Goal: Task Accomplishment & Management: Complete application form

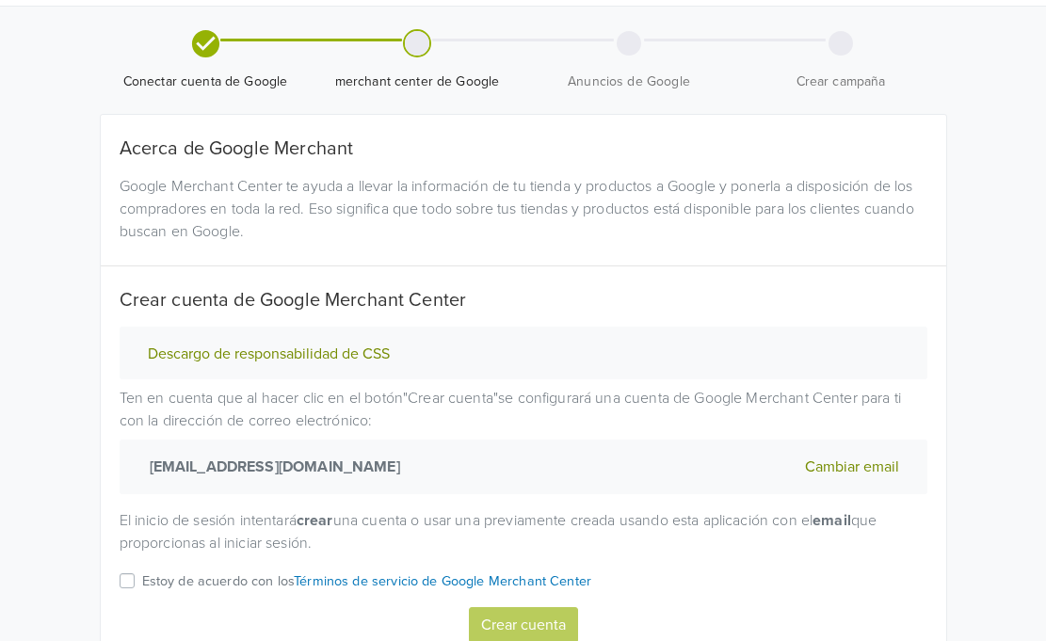
scroll to position [94, 0]
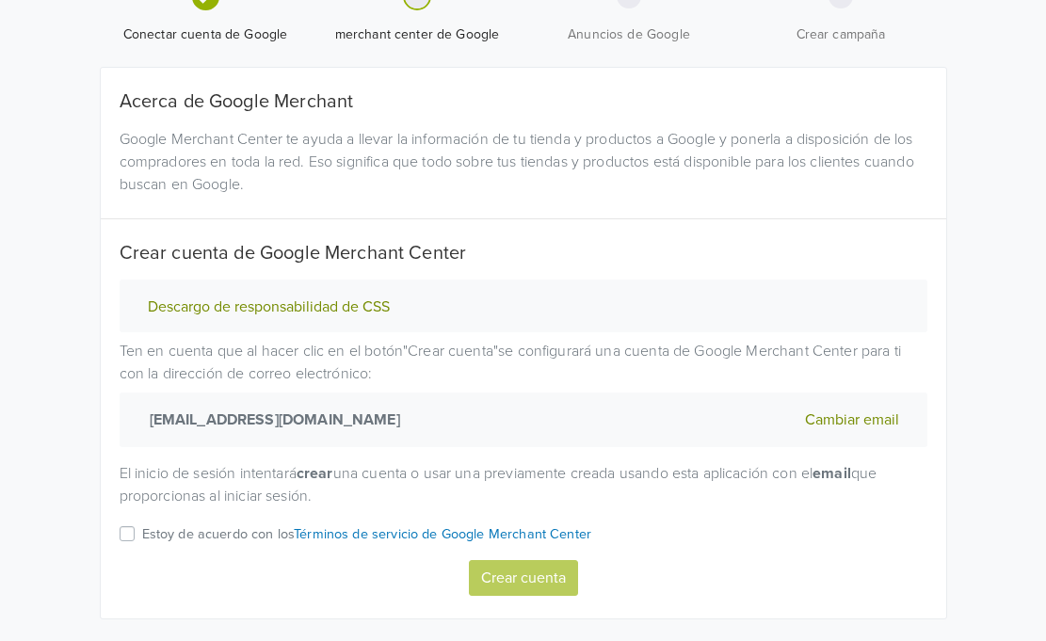
click at [163, 532] on p "Estoy de acuerdo con los Términos de servicio de Google Merchant Center" at bounding box center [367, 534] width 450 height 21
click at [0, 0] on input "Estoy de acuerdo con los Términos de servicio de Google Merchant Center" at bounding box center [0, 0] width 0 height 0
click at [546, 588] on button "Crear cuenta" at bounding box center [523, 578] width 109 height 36
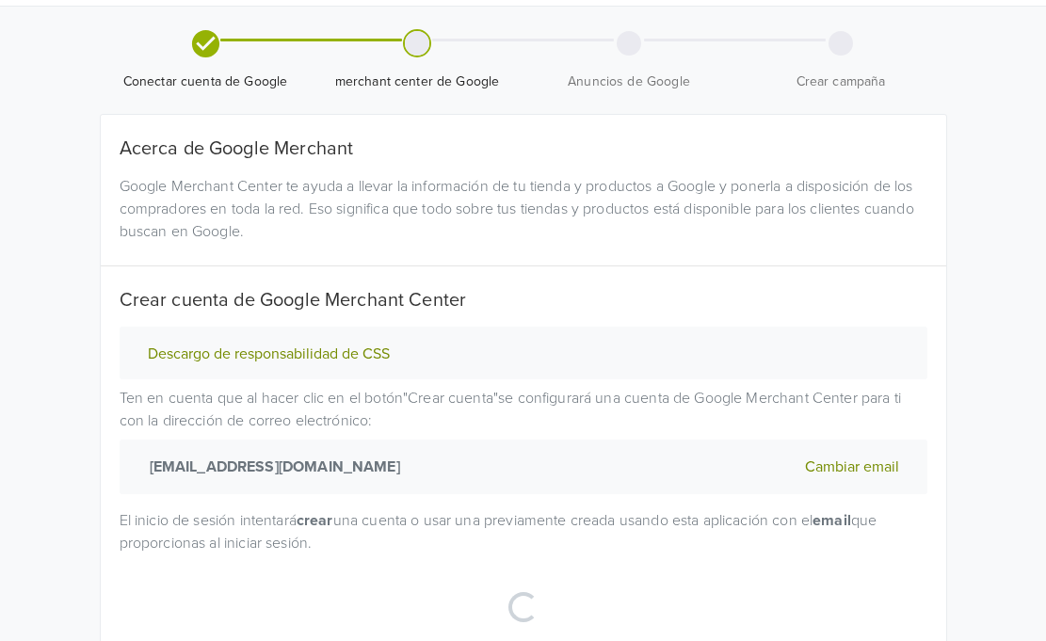
scroll to position [0, 0]
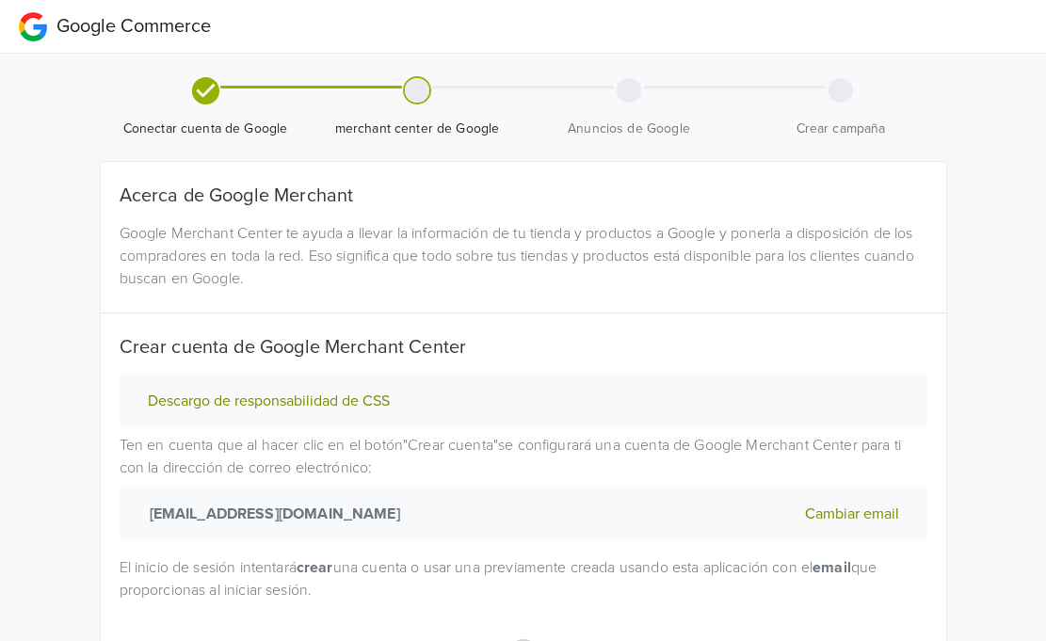
select select "cl"
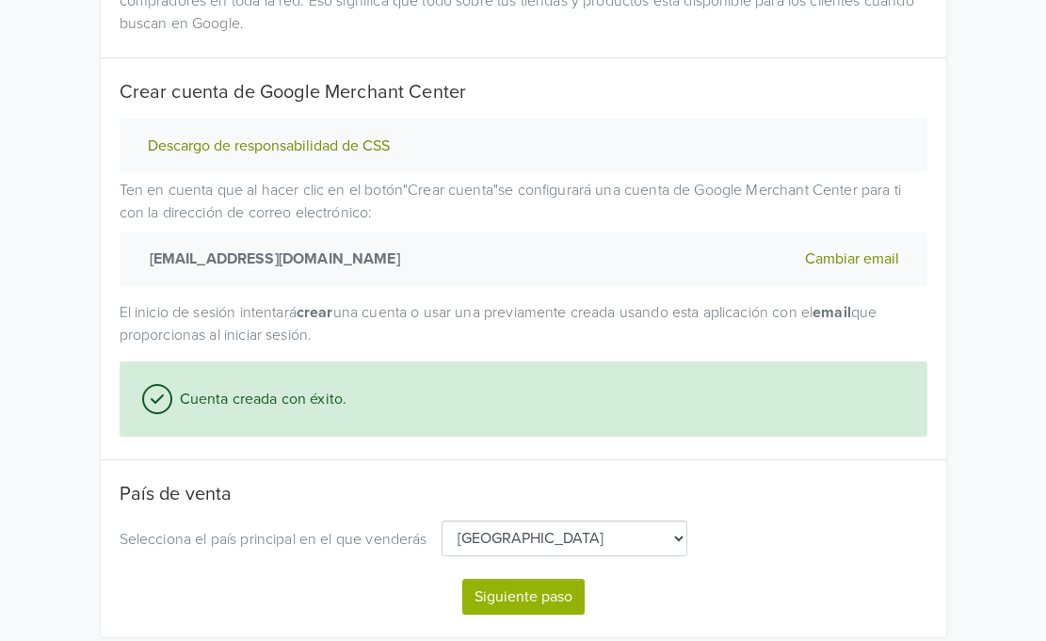
scroll to position [282, 0]
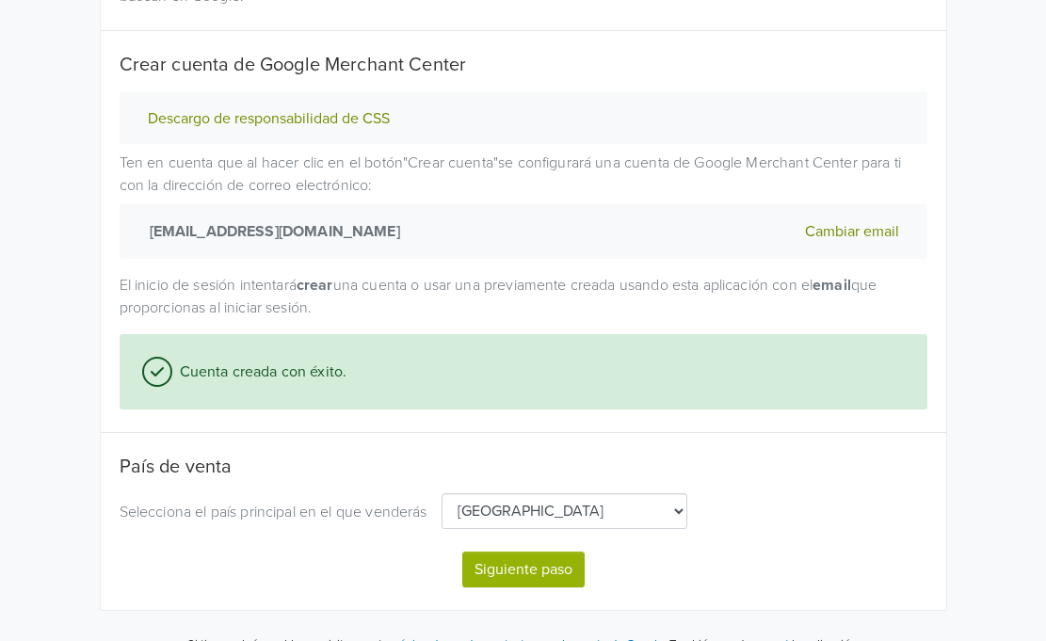
click at [536, 569] on button "Siguiente paso" at bounding box center [523, 570] width 122 height 36
select select "cl"
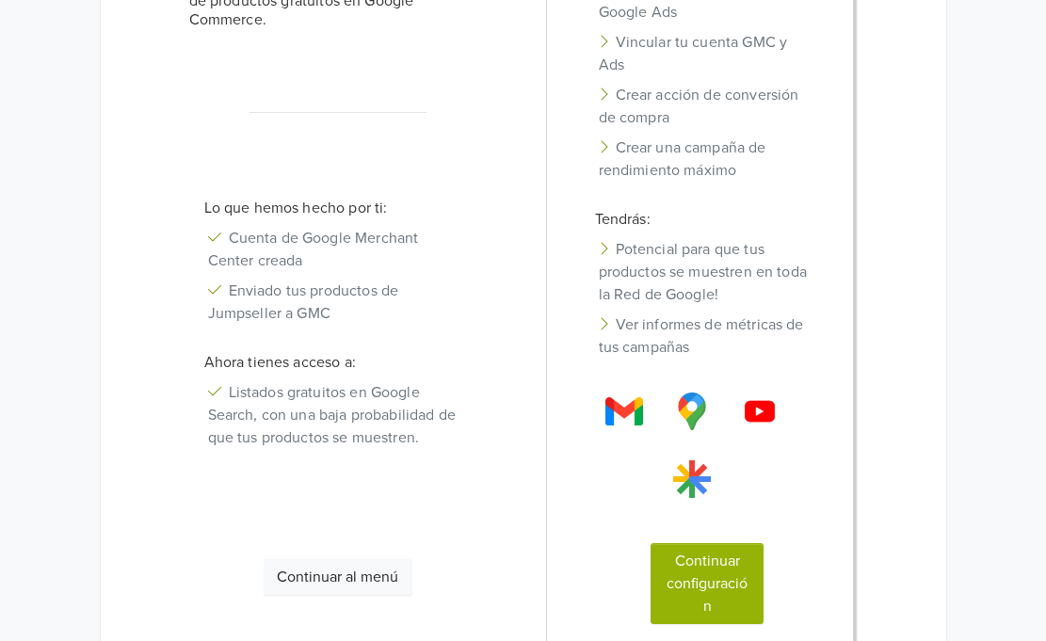
scroll to position [377, 0]
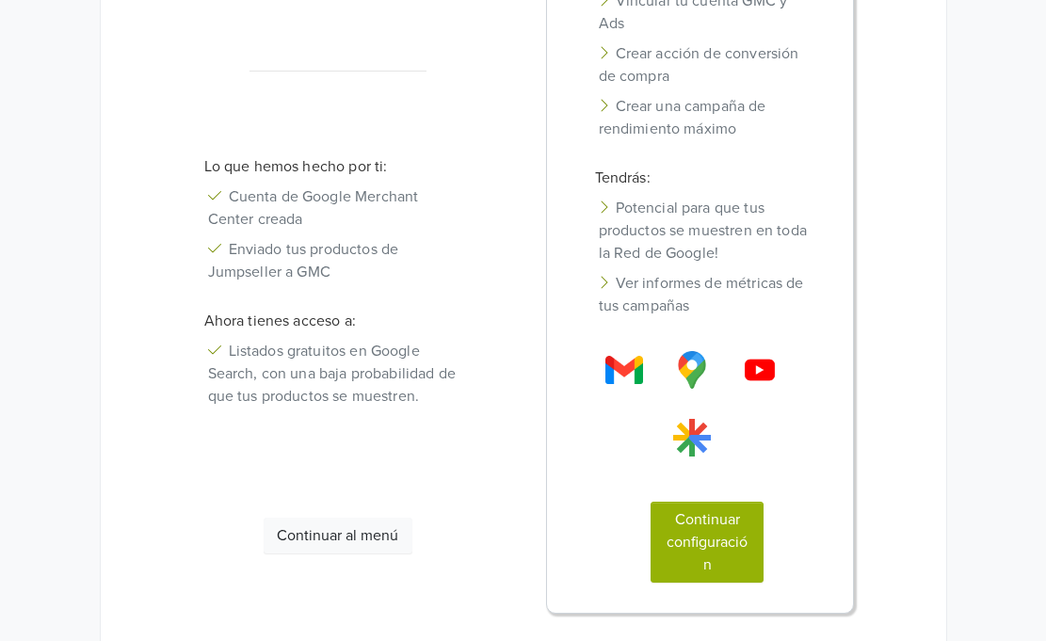
click at [704, 542] on button "Continuar configuración" at bounding box center [707, 542] width 113 height 81
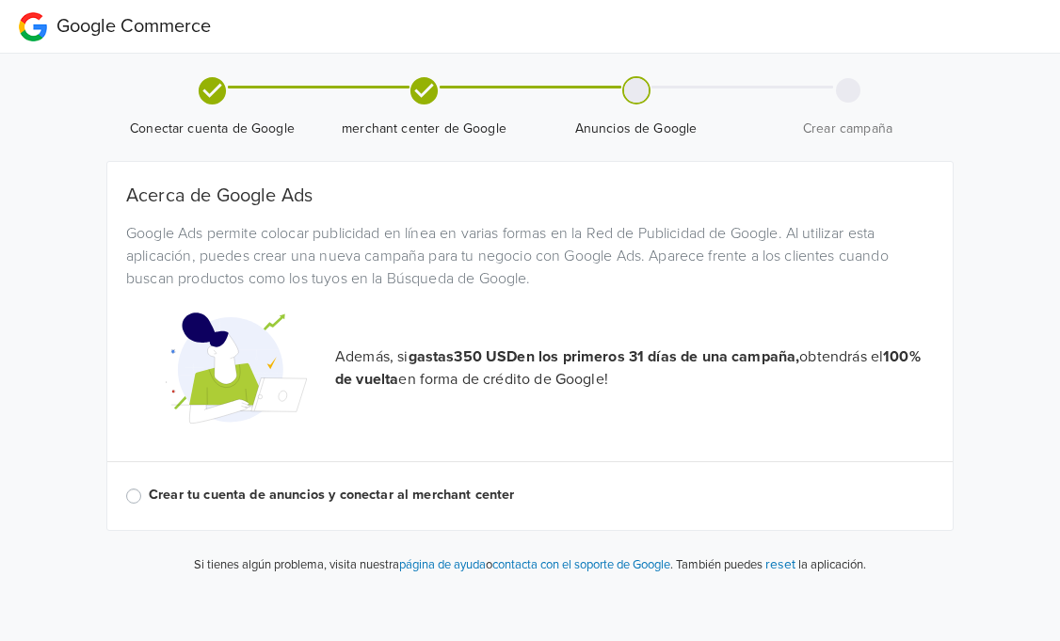
click at [149, 497] on label "Crear tu cuenta de anuncios y conectar al merchant center" at bounding box center [541, 495] width 785 height 21
click at [0, 0] on input "Crear tu cuenta de anuncios y conectar al merchant center" at bounding box center [0, 0] width 0 height 0
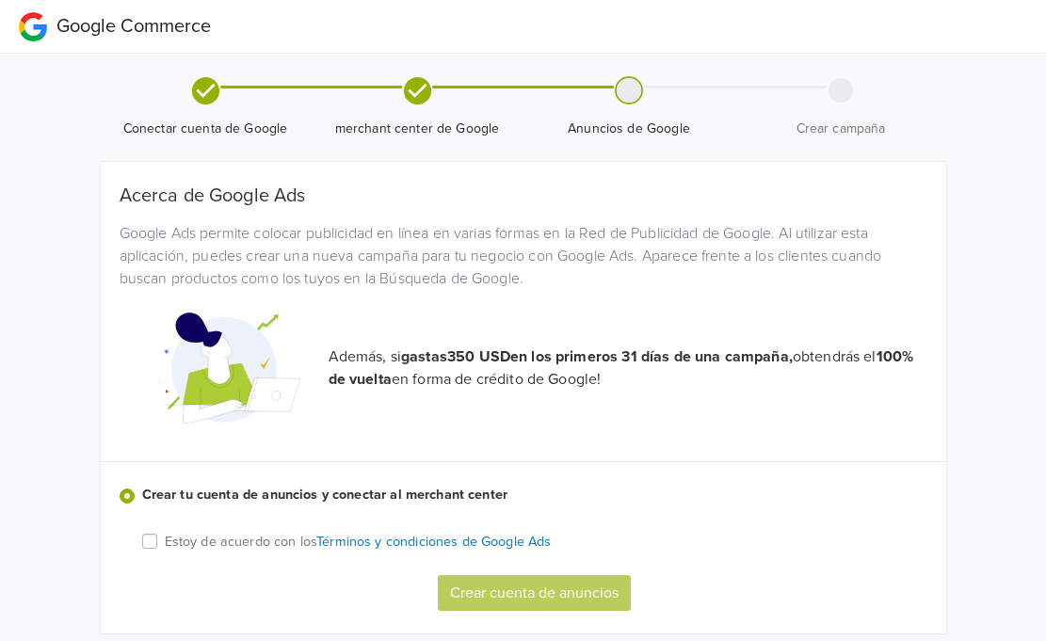
click at [165, 541] on label "Estoy de acuerdo con los Términos y condiciones de Google Ads" at bounding box center [358, 541] width 387 height 22
click at [0, 0] on input "Estoy de acuerdo con los Términos y condiciones de Google Ads" at bounding box center [0, 0] width 0 height 0
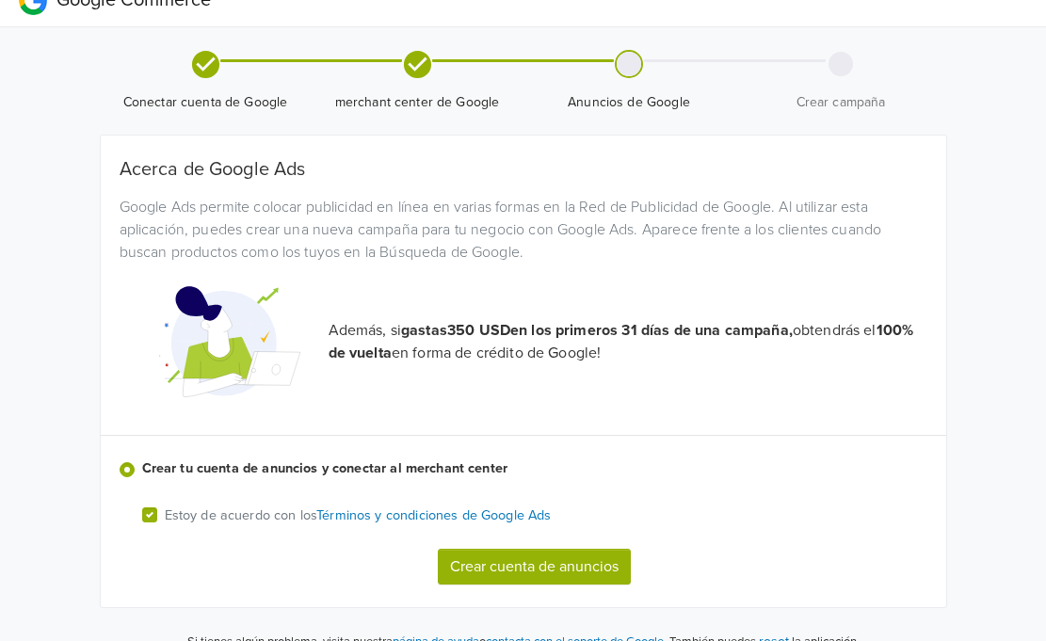
scroll to position [53, 0]
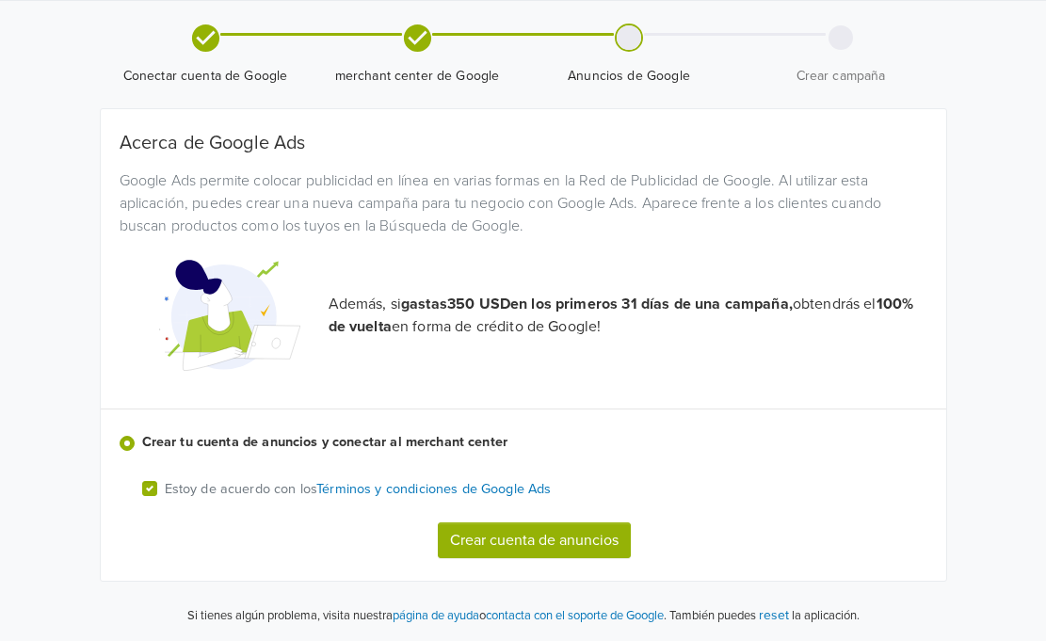
click at [540, 531] on button "Crear cuenta de anuncios" at bounding box center [534, 540] width 193 height 36
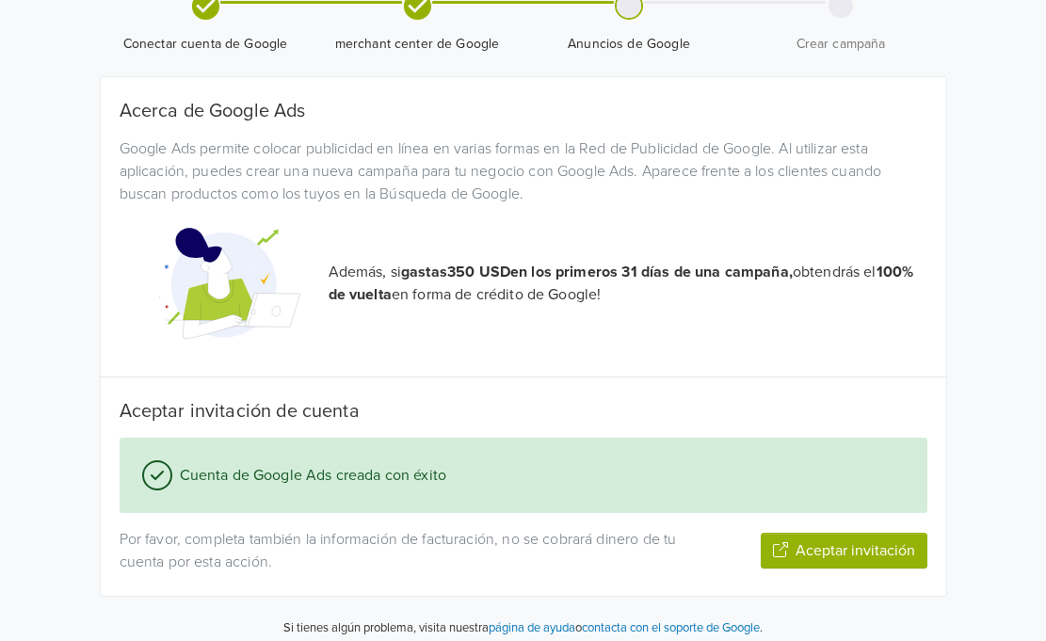
scroll to position [182, 0]
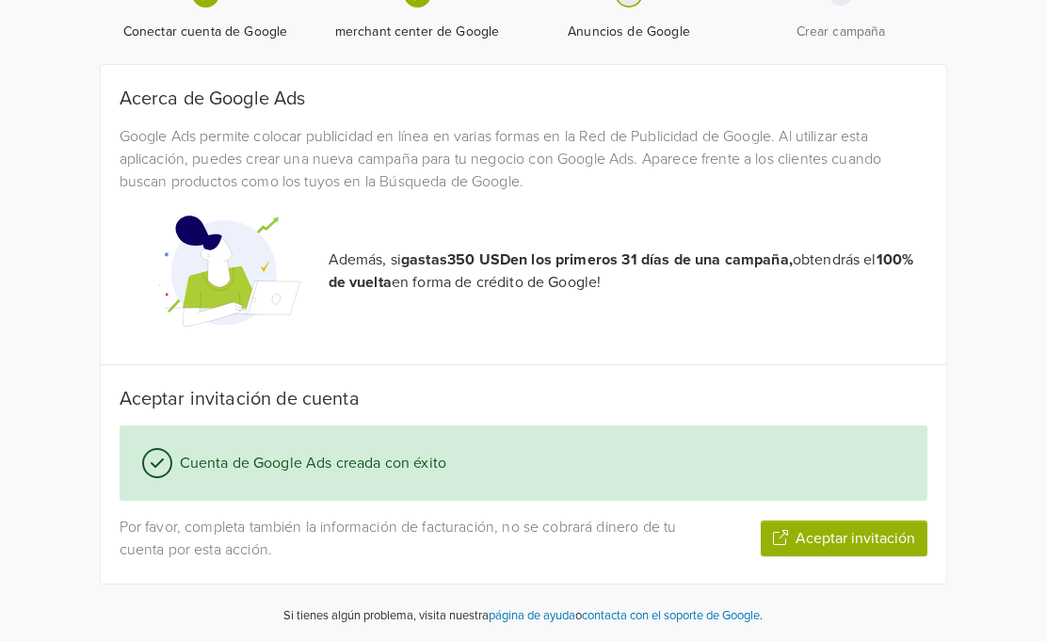
click at [841, 535] on button "Aceptar invitación" at bounding box center [844, 539] width 167 height 36
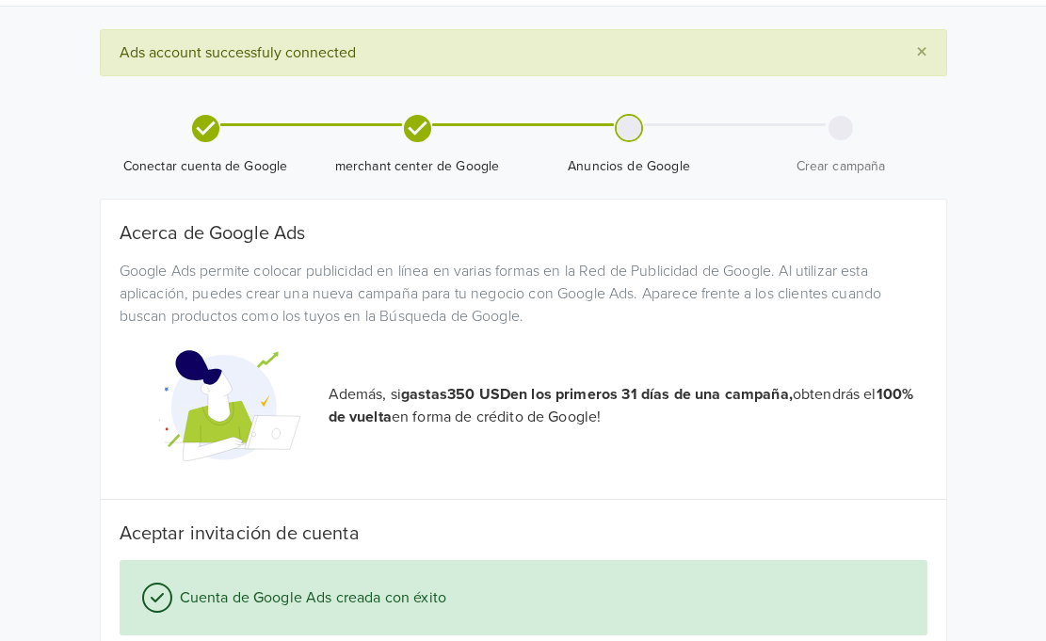
scroll to position [0, 0]
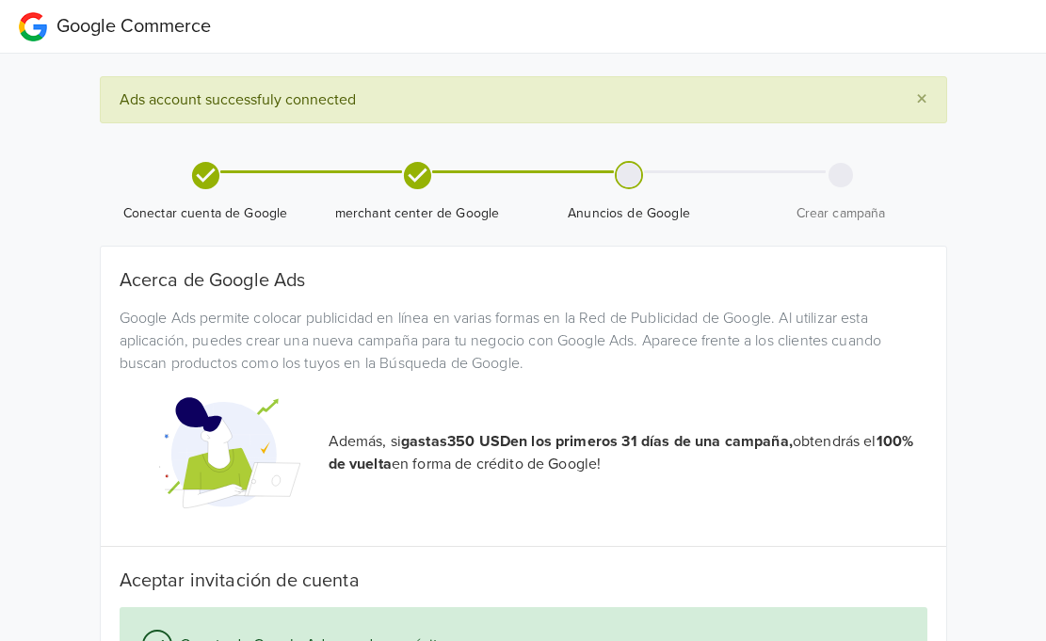
click at [828, 187] on div at bounding box center [840, 175] width 24 height 28
